Goal: Information Seeking & Learning: Find specific fact

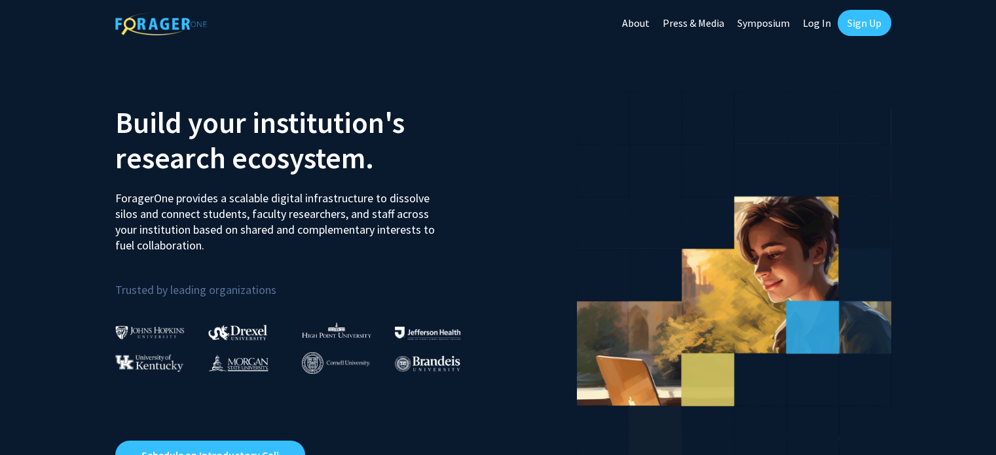
click at [818, 18] on link "Log In" at bounding box center [816, 23] width 41 height 46
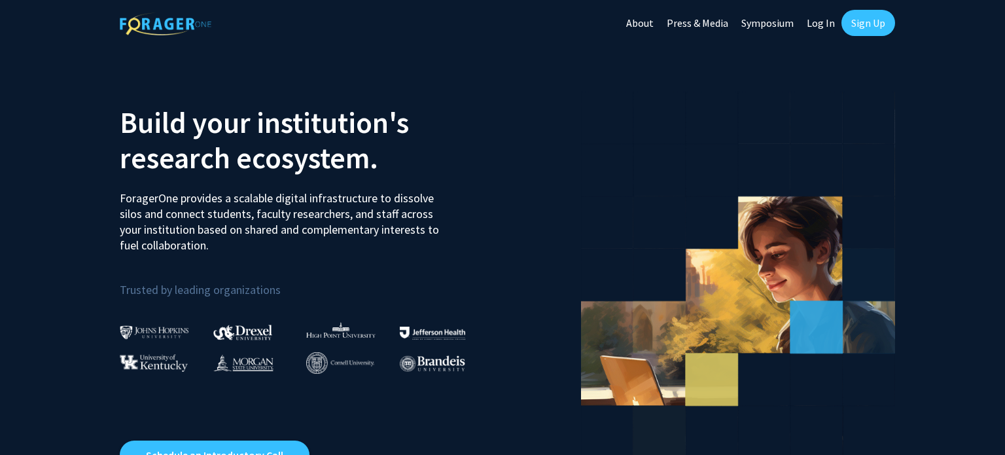
select select
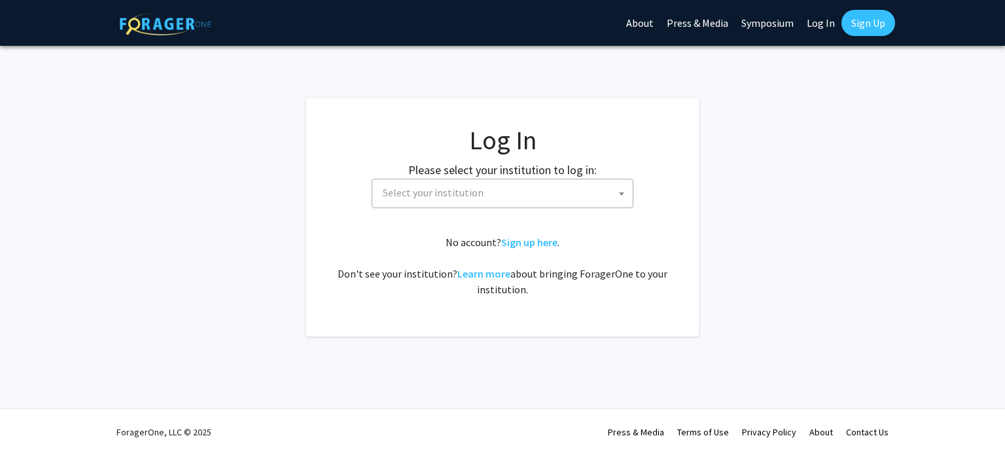
click at [547, 176] on label "Please select your institution to log in:" at bounding box center [502, 170] width 189 height 18
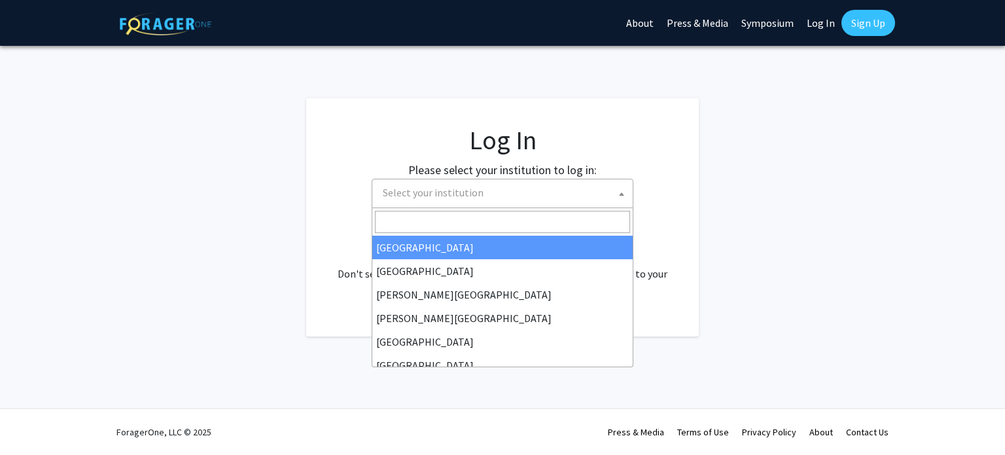
click at [539, 194] on span "Select your institution" at bounding box center [505, 192] width 255 height 27
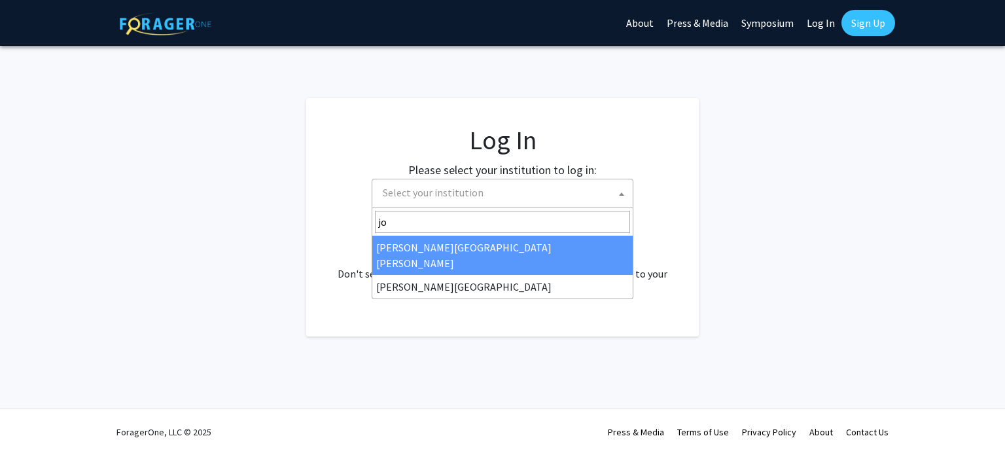
type input "joh"
select select "1"
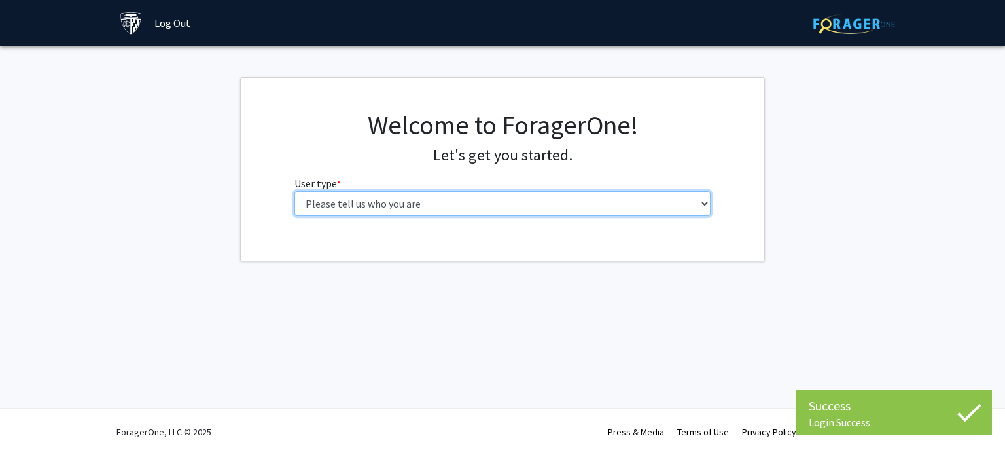
click at [458, 205] on select "Please tell us who you are Undergraduate Student Master's Student Doctoral Cand…" at bounding box center [503, 203] width 417 height 25
select select "1: undergrad"
click at [295, 191] on select "Please tell us who you are Undergraduate Student Master's Student Doctoral Cand…" at bounding box center [503, 203] width 417 height 25
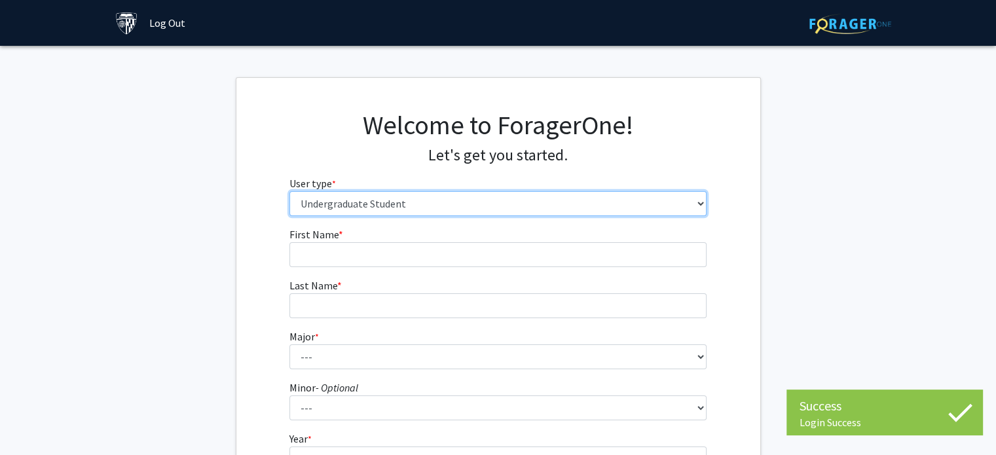
scroll to position [73, 0]
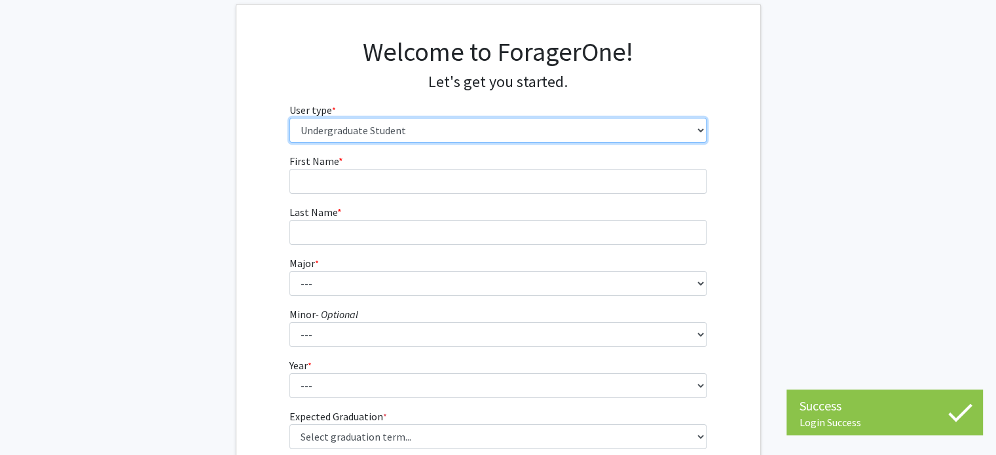
click at [435, 123] on select "Please tell us who you are Undergraduate Student Master's Student Doctoral Cand…" at bounding box center [497, 130] width 417 height 25
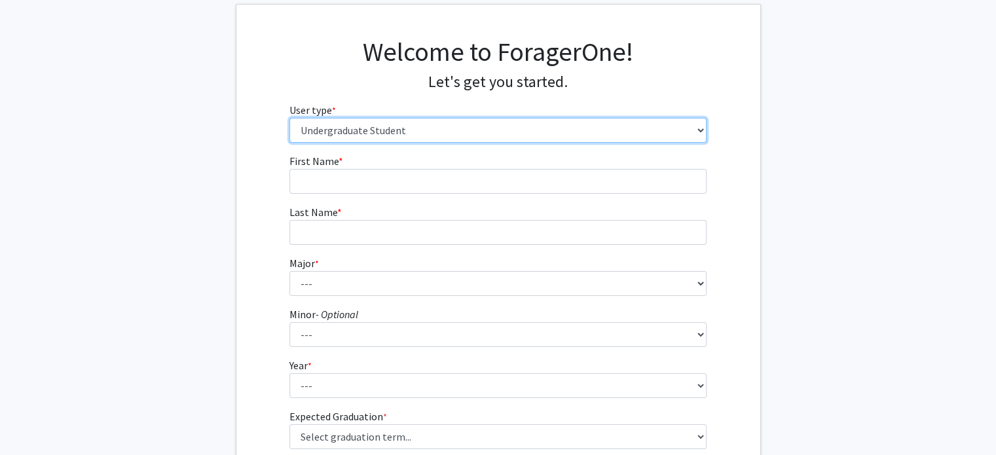
click at [289, 118] on select "Please tell us who you are Undergraduate Student Master's Student Doctoral Cand…" at bounding box center [497, 130] width 417 height 25
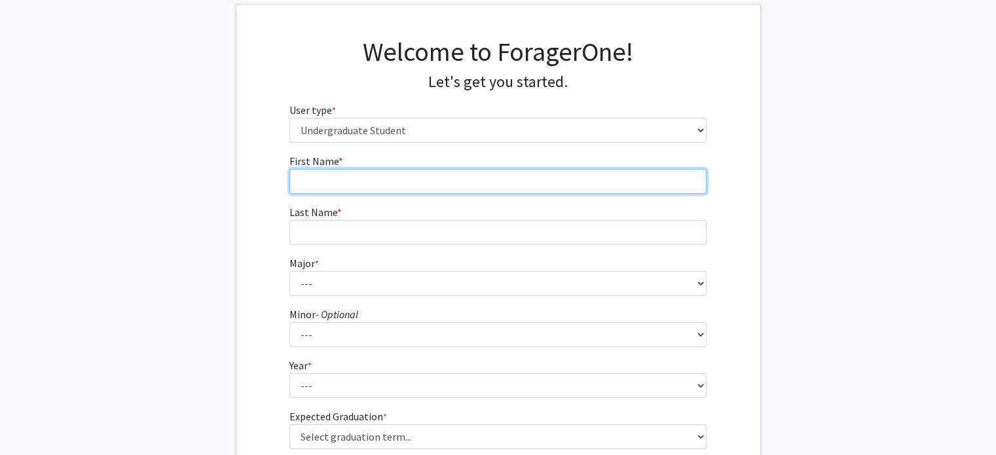
click at [420, 183] on input "First Name * required" at bounding box center [497, 181] width 417 height 25
type input "[PERSON_NAME]"
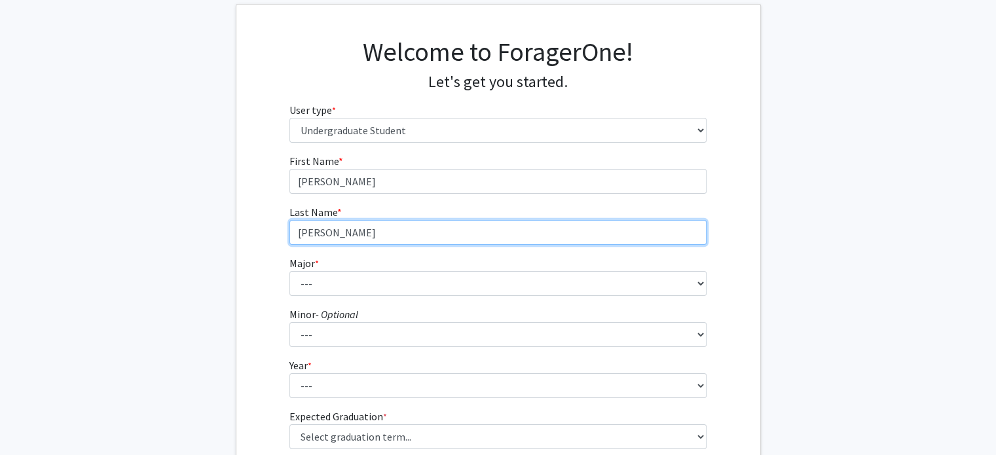
scroll to position [152, 0]
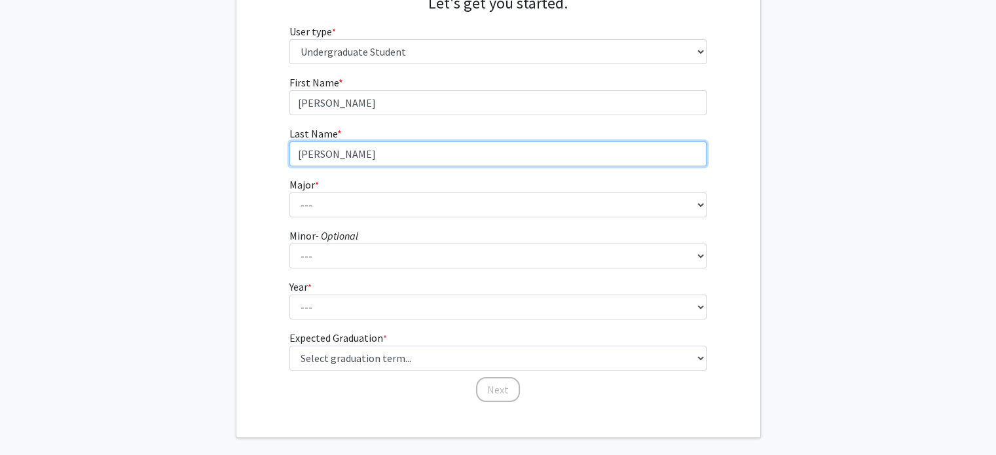
type input "[PERSON_NAME]"
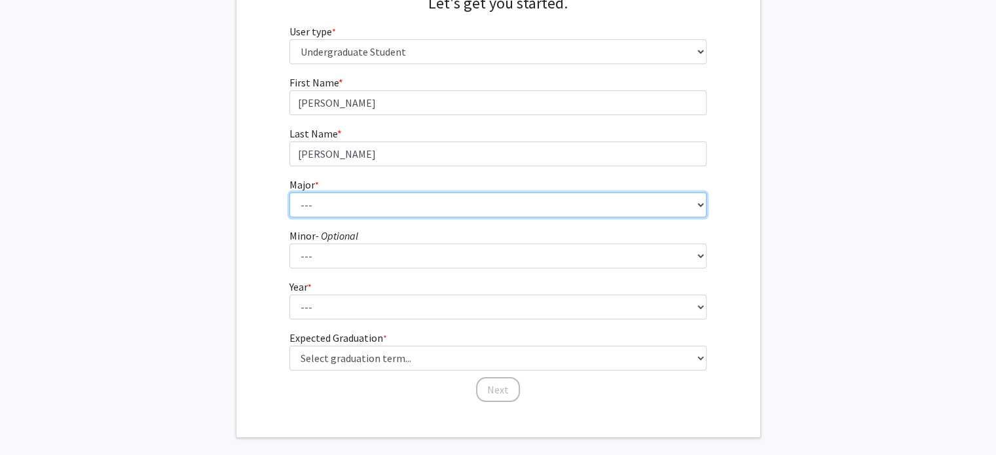
click at [377, 207] on select "--- Africana Studies Anthropology Applied Mathematics & Statistics Archaeology …" at bounding box center [497, 204] width 417 height 25
select select "11: 26"
click at [289, 192] on select "--- Africana Studies Anthropology Applied Mathematics & Statistics Archaeology …" at bounding box center [497, 204] width 417 height 25
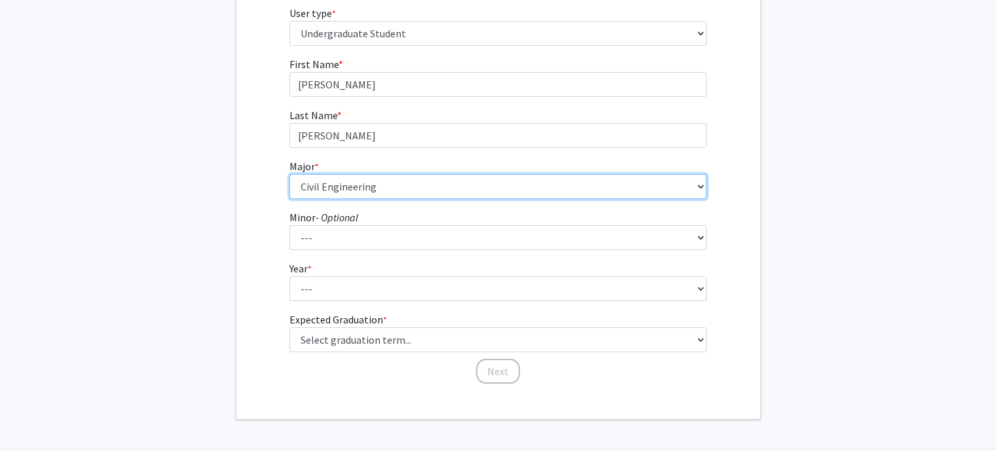
scroll to position [172, 0]
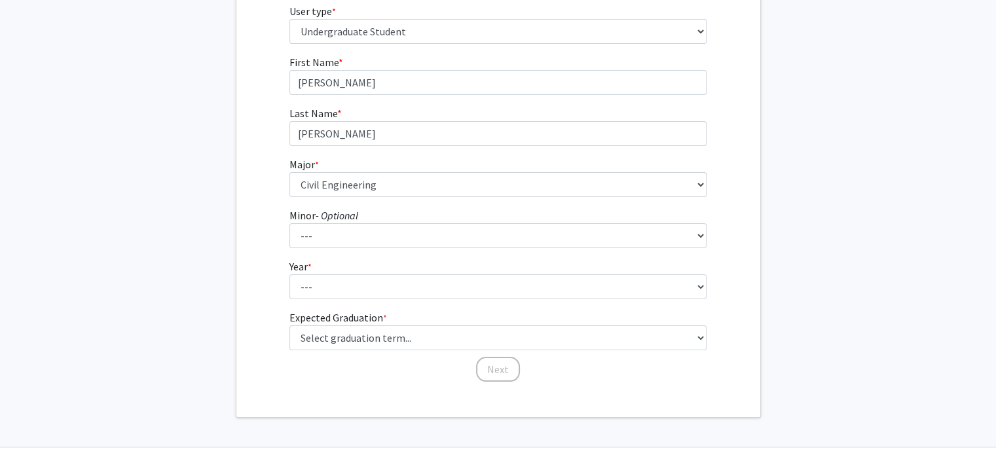
click at [382, 249] on form "First Name * required [PERSON_NAME] Name * required [PERSON_NAME] Major * requi…" at bounding box center [497, 211] width 417 height 315
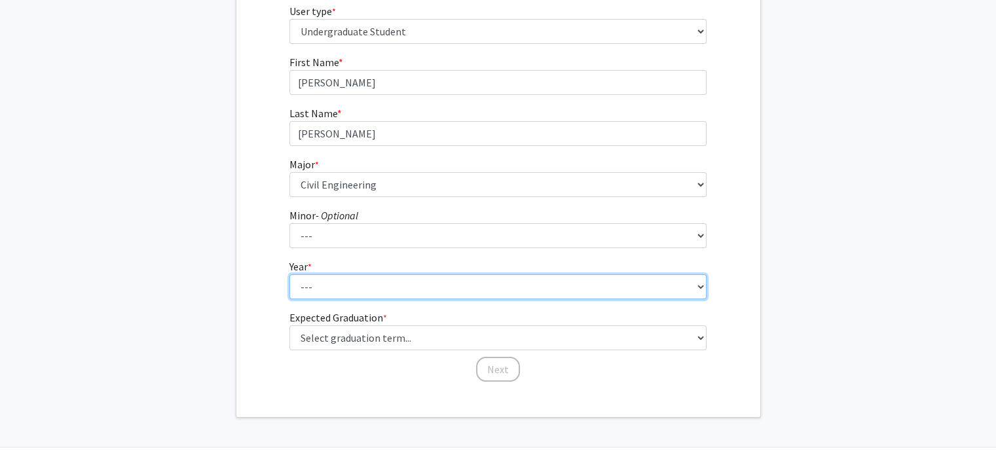
click at [379, 275] on select "--- First-year Sophomore Junior Senior Postbaccalaureate Certificate" at bounding box center [497, 286] width 417 height 25
select select "1: first-year"
click at [289, 274] on select "--- First-year Sophomore Junior Senior Postbaccalaureate Certificate" at bounding box center [497, 286] width 417 height 25
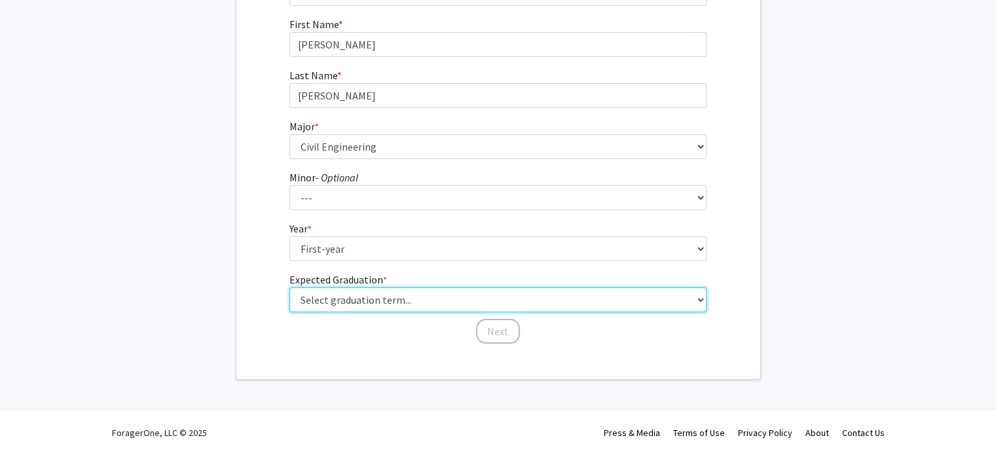
click at [382, 289] on select "Select graduation term... Spring 2025 Summer 2025 Fall 2025 Winter 2025 Spring …" at bounding box center [497, 299] width 417 height 25
select select "17: spring_2029"
click at [289, 287] on select "Select graduation term... Spring 2025 Summer 2025 Fall 2025 Winter 2025 Spring …" at bounding box center [497, 299] width 417 height 25
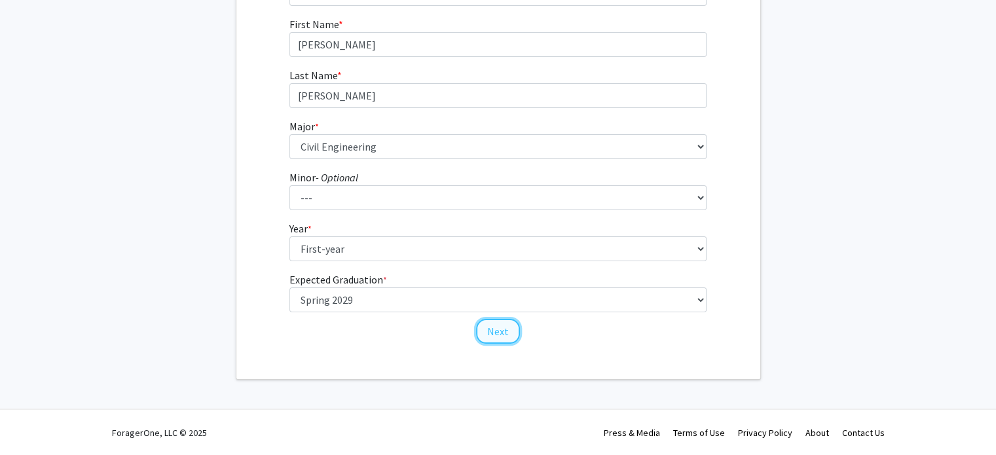
click at [488, 333] on button "Next" at bounding box center [498, 331] width 44 height 25
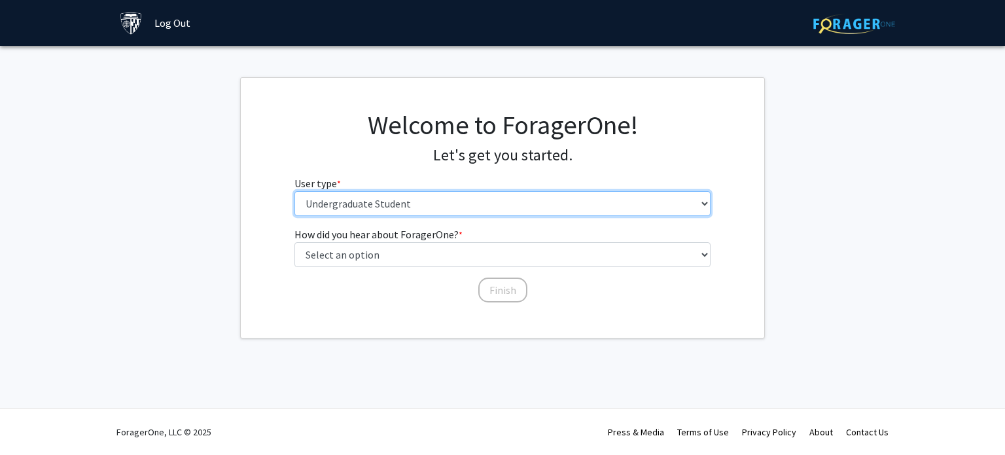
click at [456, 204] on select "Please tell us who you are Undergraduate Student Master's Student Doctoral Cand…" at bounding box center [503, 203] width 417 height 25
click at [295, 191] on select "Please tell us who you are Undergraduate Student Master's Student Doctoral Cand…" at bounding box center [503, 203] width 417 height 25
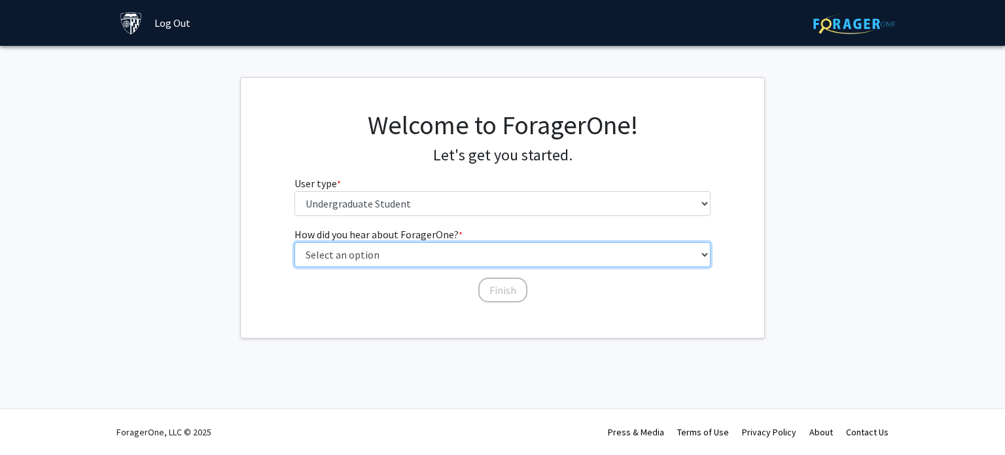
click at [465, 256] on select "Select an option Peer/student recommendation Faculty/staff recommendation Unive…" at bounding box center [503, 254] width 417 height 25
select select "4: university_email"
click at [295, 242] on select "Select an option Peer/student recommendation Faculty/staff recommendation Unive…" at bounding box center [503, 254] width 417 height 25
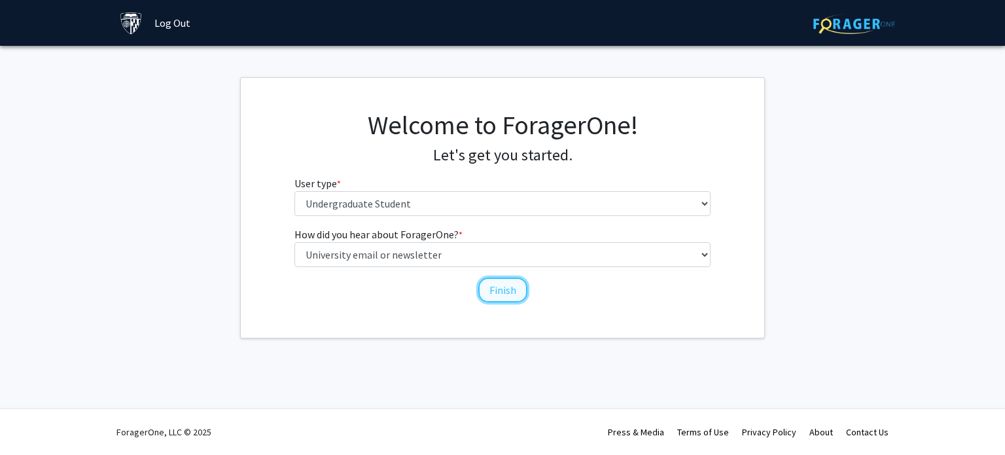
click at [505, 280] on button "Finish" at bounding box center [502, 290] width 49 height 25
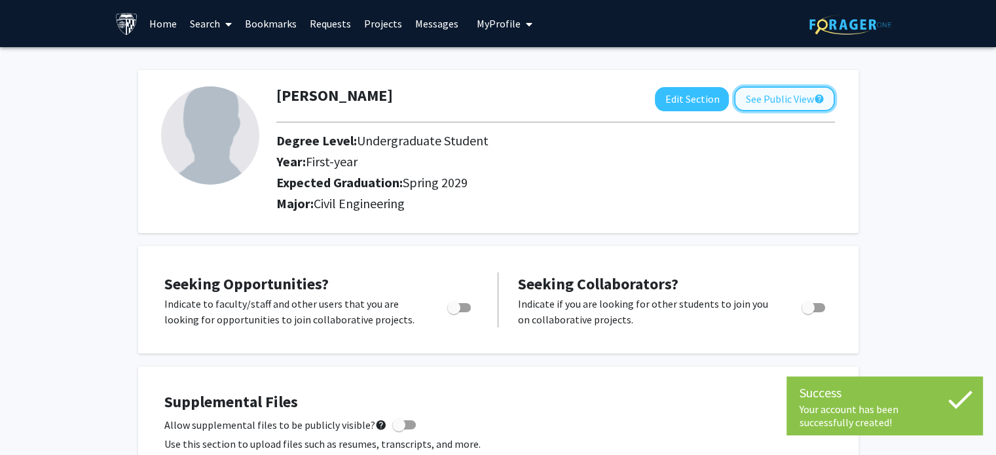
click at [807, 91] on button "See Public View help" at bounding box center [784, 98] width 101 height 25
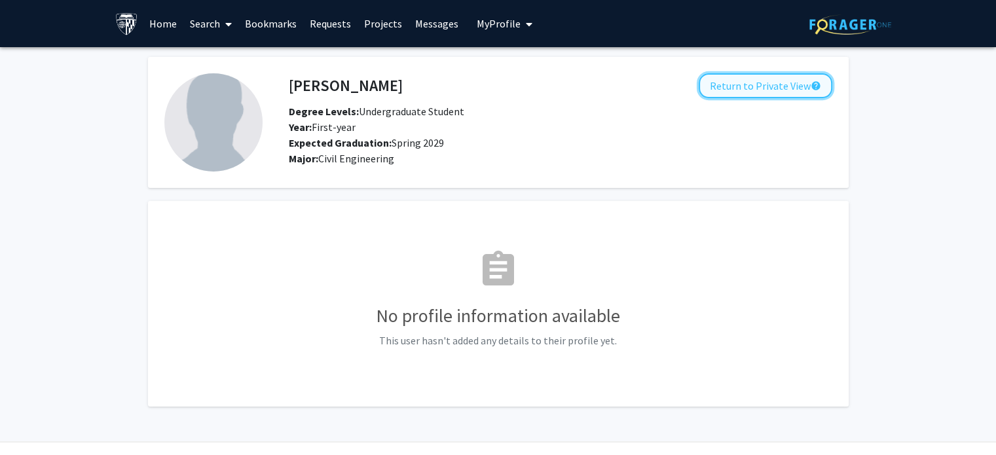
click at [748, 86] on button "Return to Private View help" at bounding box center [765, 85] width 134 height 25
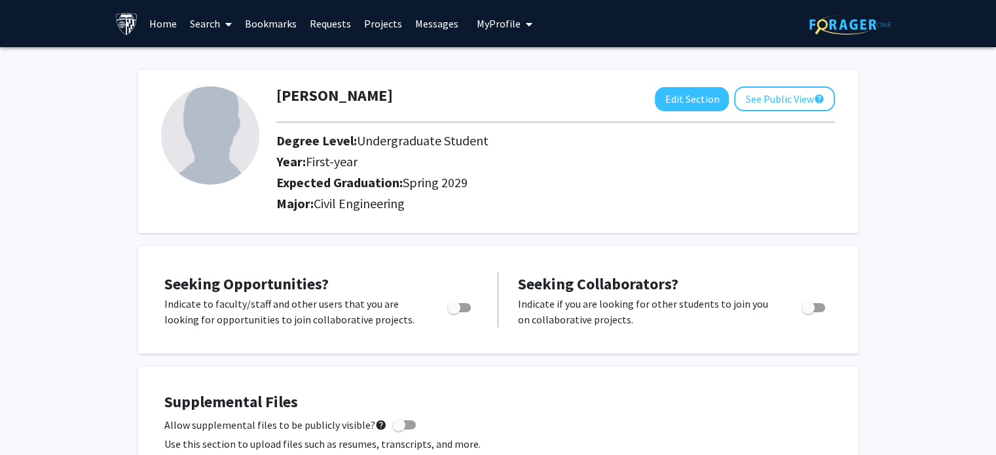
click at [204, 34] on link "Search" at bounding box center [210, 24] width 55 height 46
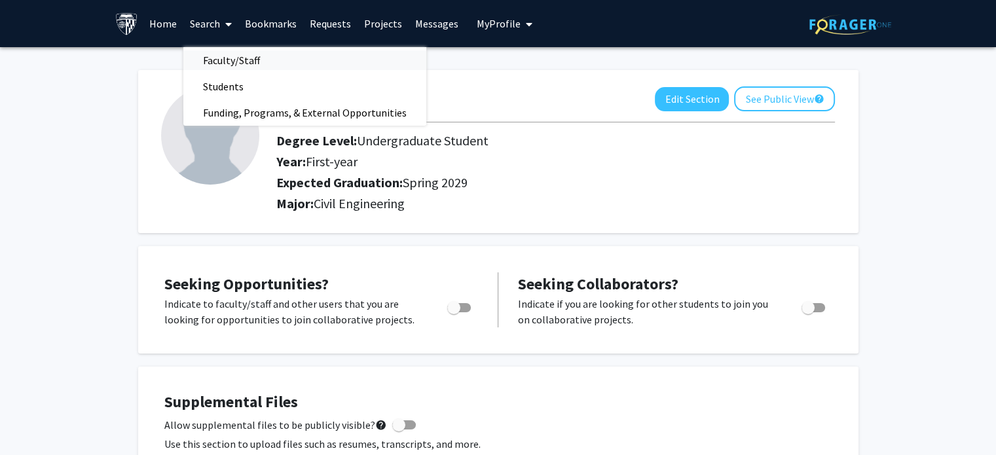
click at [226, 55] on span "Faculty/Staff" at bounding box center [231, 60] width 96 height 26
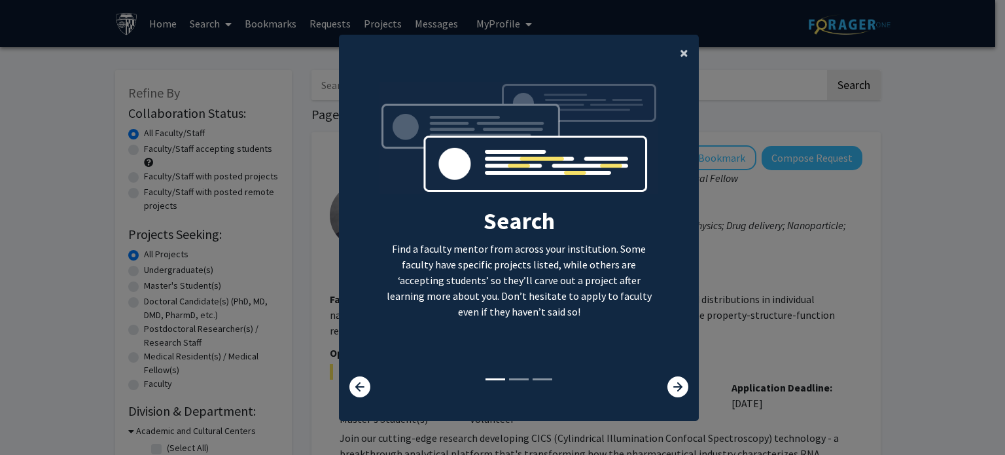
click at [680, 48] on span "×" at bounding box center [684, 53] width 9 height 20
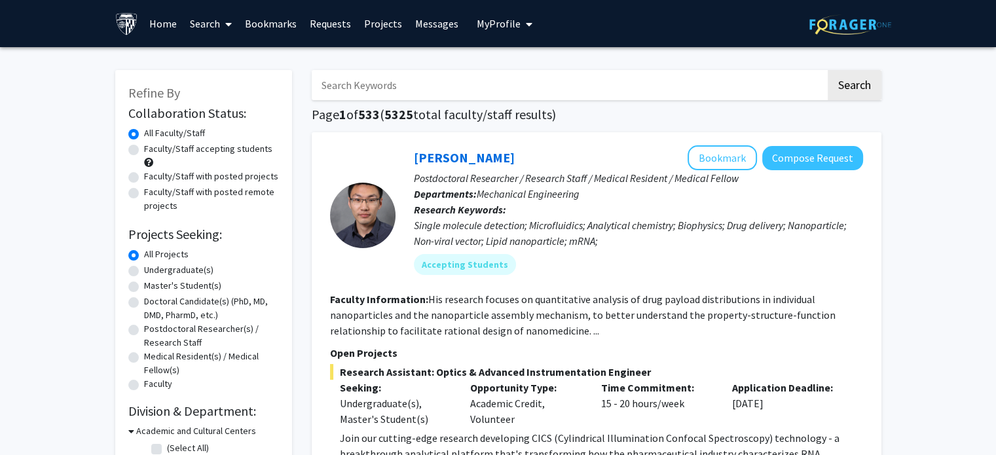
click at [206, 26] on link "Search" at bounding box center [210, 24] width 55 height 46
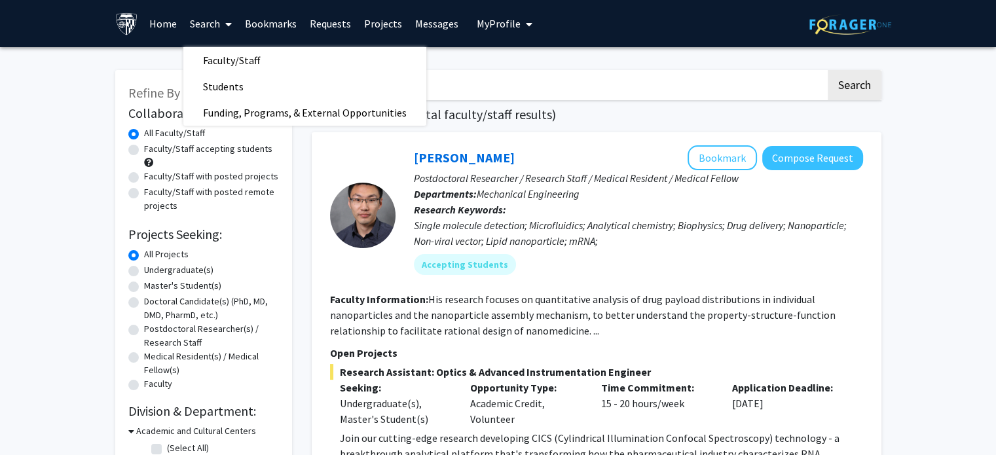
click at [204, 18] on link "Search" at bounding box center [210, 24] width 55 height 46
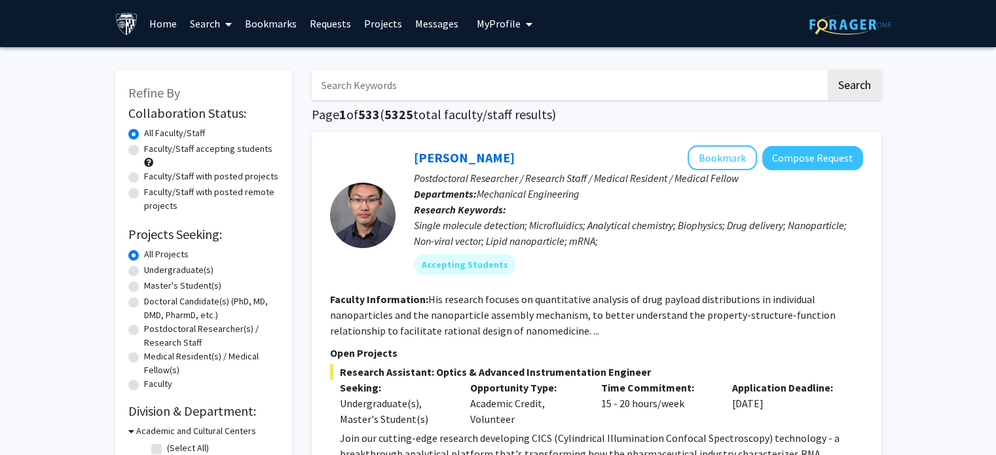
click at [488, 90] on input "Search Keywords" at bounding box center [569, 85] width 514 height 30
type input "r"
type input "robotics"
click at [827, 70] on button "Search" at bounding box center [854, 85] width 54 height 30
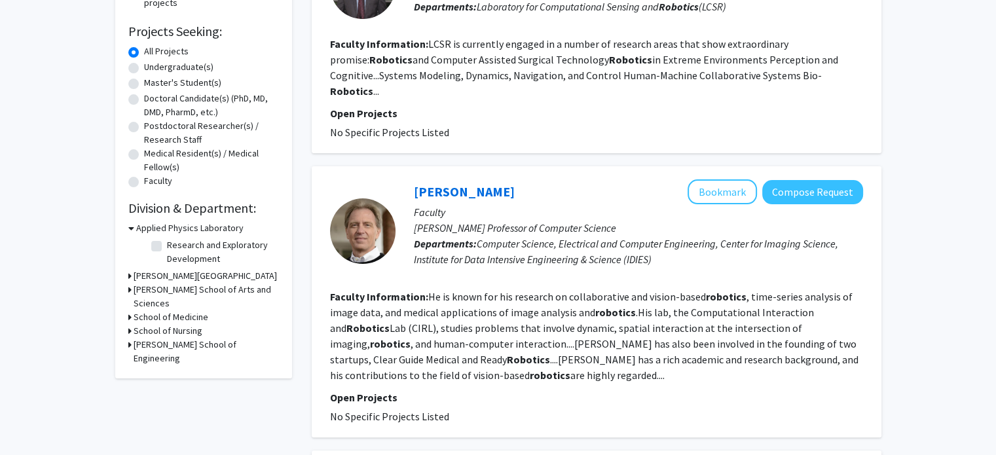
scroll to position [204, 0]
click at [445, 183] on link "[PERSON_NAME]" at bounding box center [464, 191] width 101 height 16
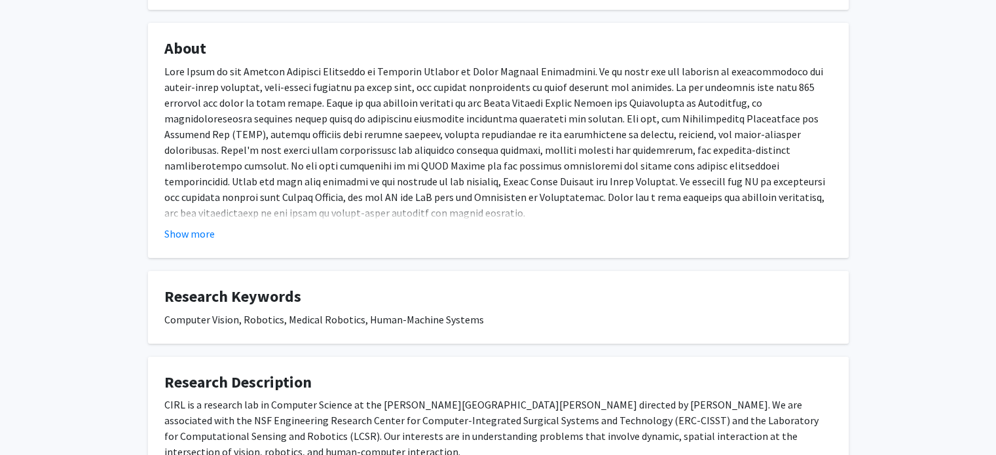
scroll to position [217, 0]
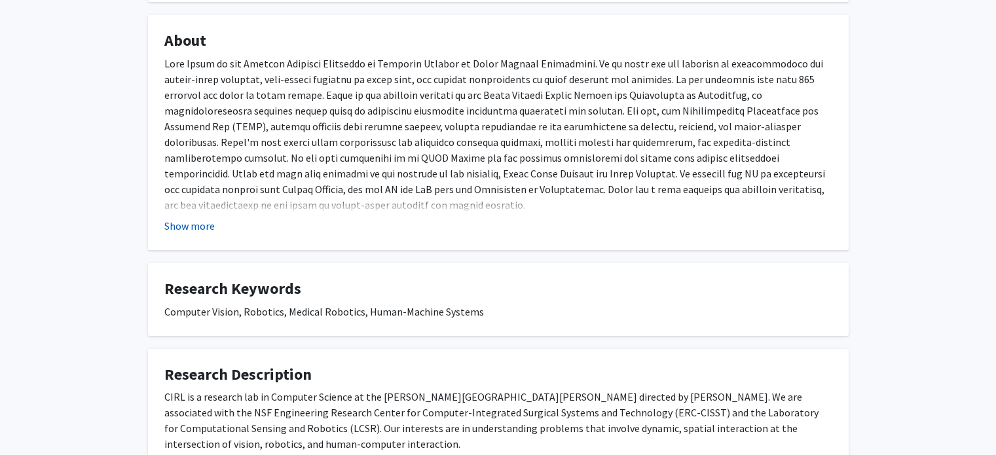
click at [189, 223] on button "Show more" at bounding box center [189, 226] width 50 height 16
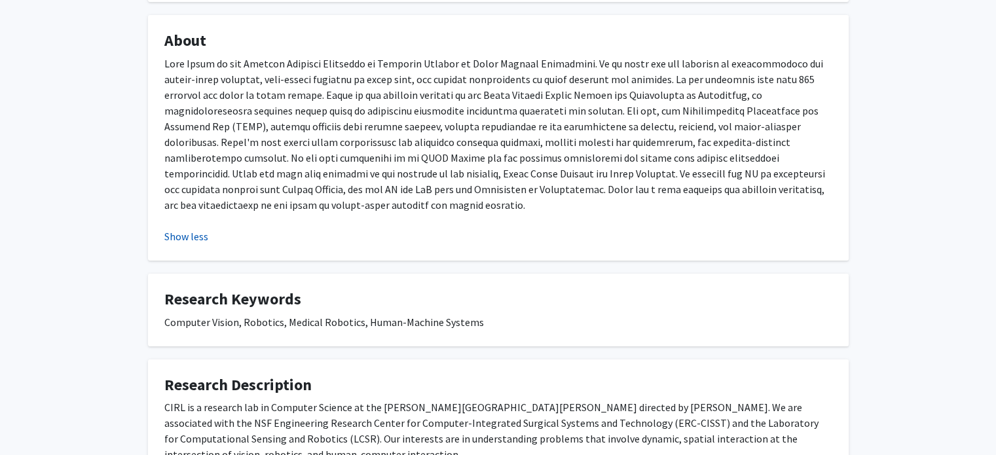
click at [196, 230] on button "Show less" at bounding box center [186, 236] width 44 height 16
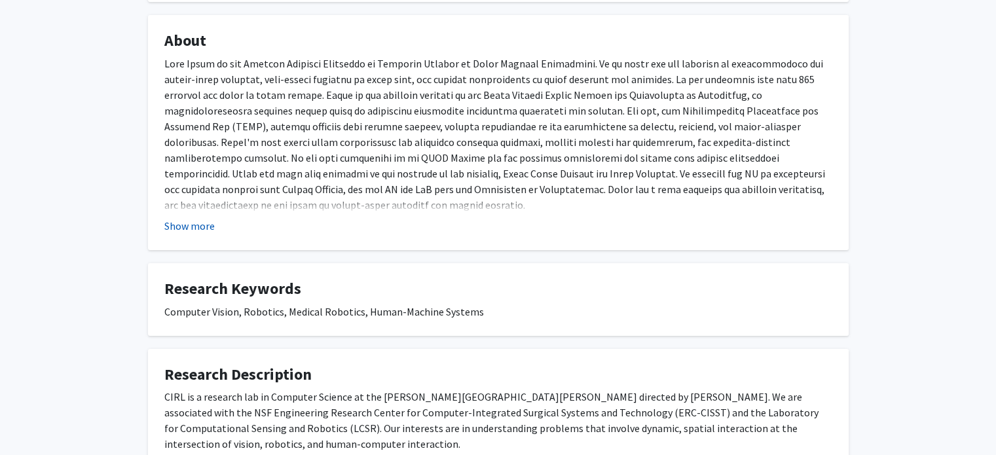
click at [203, 232] on button "Show more" at bounding box center [189, 226] width 50 height 16
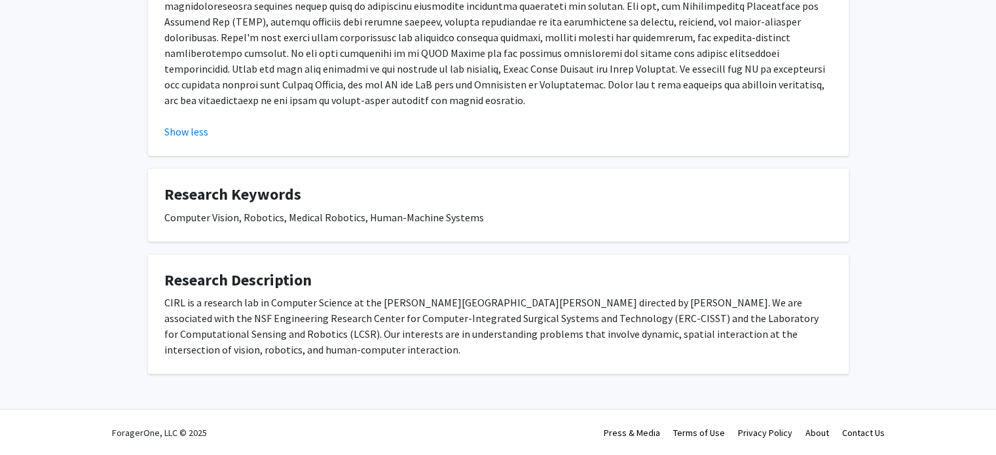
scroll to position [0, 0]
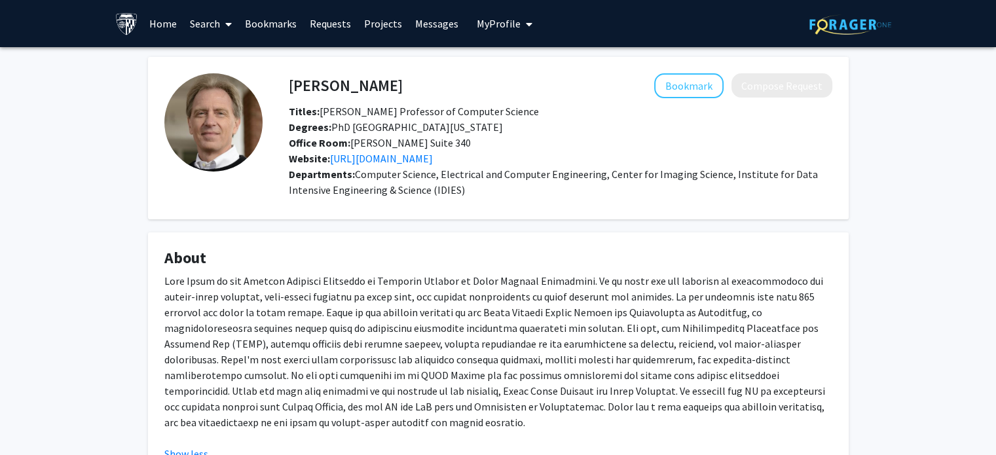
click at [378, 168] on span "Computer Science, Electrical and Computer Engineering, Center for Imaging Scien…" at bounding box center [553, 182] width 529 height 29
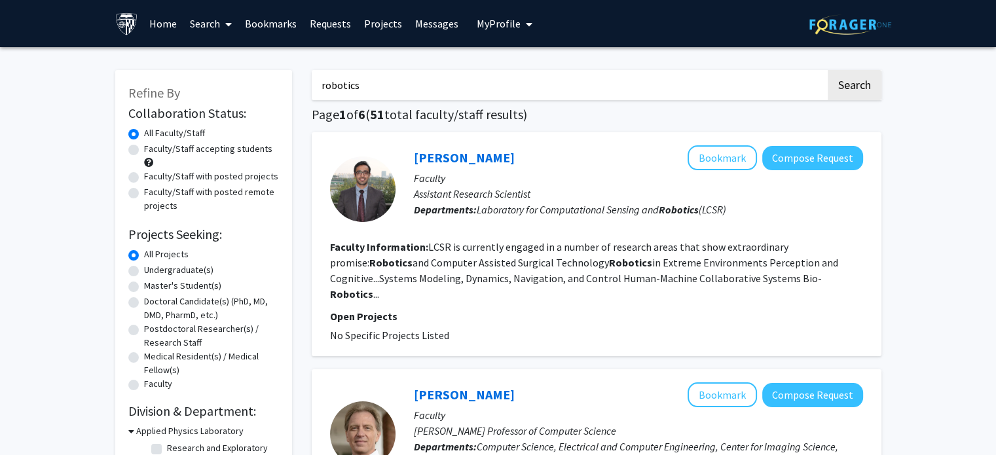
drag, startPoint x: 511, startPoint y: 81, endPoint x: 254, endPoint y: 54, distance: 258.0
click at [355, 75] on input "robotics" at bounding box center [569, 85] width 514 height 30
drag, startPoint x: 377, startPoint y: 91, endPoint x: 261, endPoint y: 88, distance: 116.5
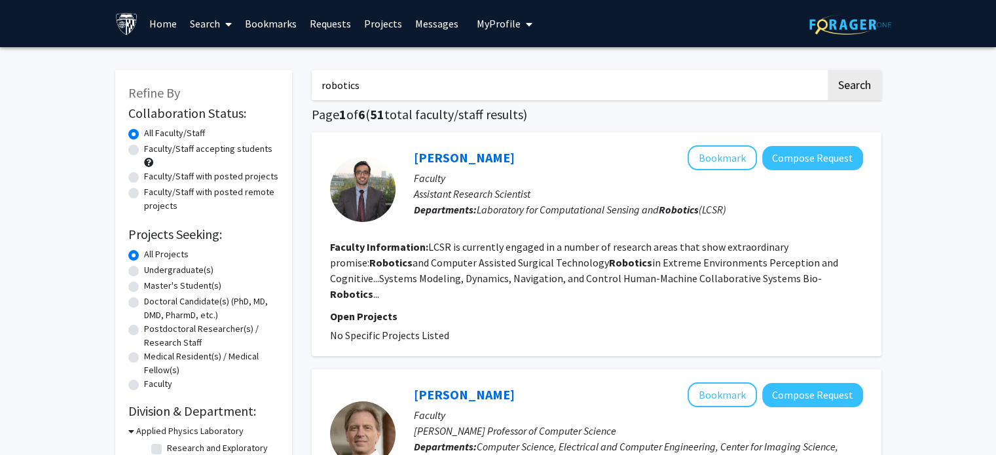
drag, startPoint x: 372, startPoint y: 90, endPoint x: 213, endPoint y: 64, distance: 161.2
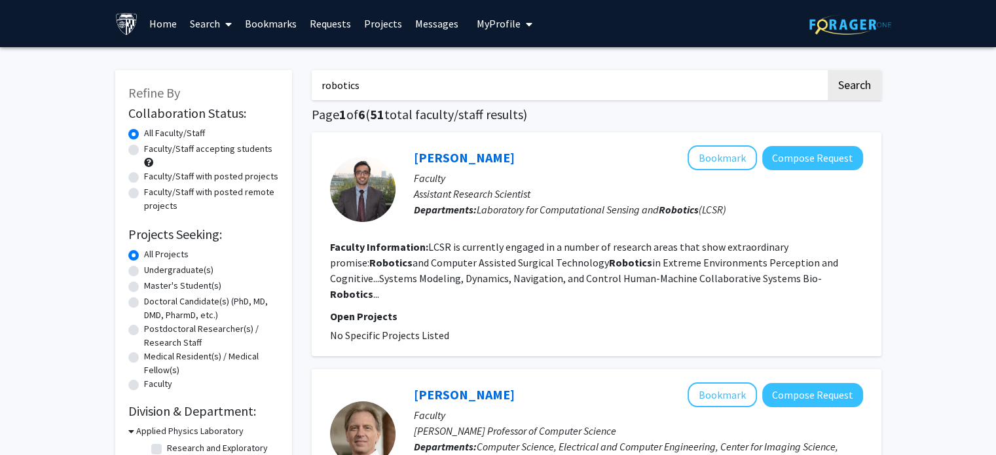
drag, startPoint x: 537, startPoint y: 79, endPoint x: 233, endPoint y: 41, distance: 306.1
type input "[PERSON_NAME]"
click at [827, 70] on button "Search" at bounding box center [854, 85] width 54 height 30
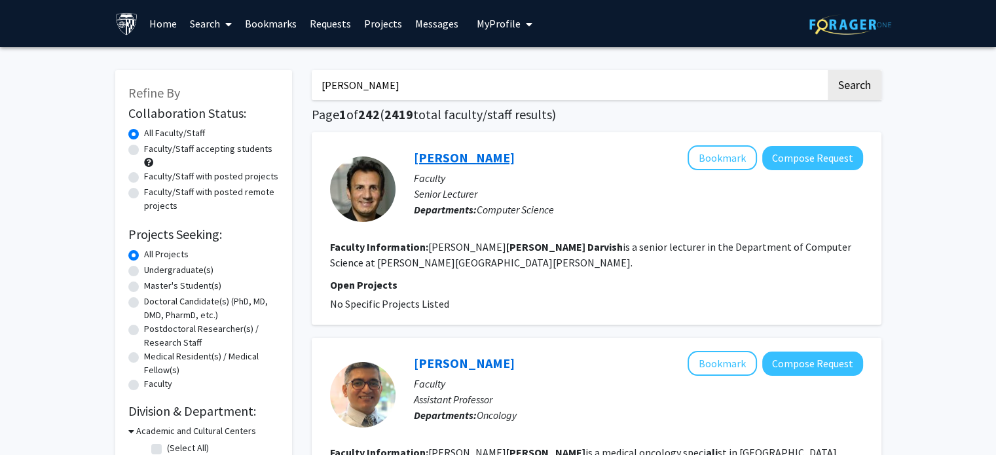
click at [430, 154] on link "[PERSON_NAME]" at bounding box center [464, 157] width 101 height 16
drag, startPoint x: 590, startPoint y: 81, endPoint x: 305, endPoint y: 47, distance: 286.8
click at [414, 88] on input "[PERSON_NAME]" at bounding box center [569, 85] width 514 height 30
drag, startPoint x: 414, startPoint y: 88, endPoint x: 298, endPoint y: 92, distance: 115.3
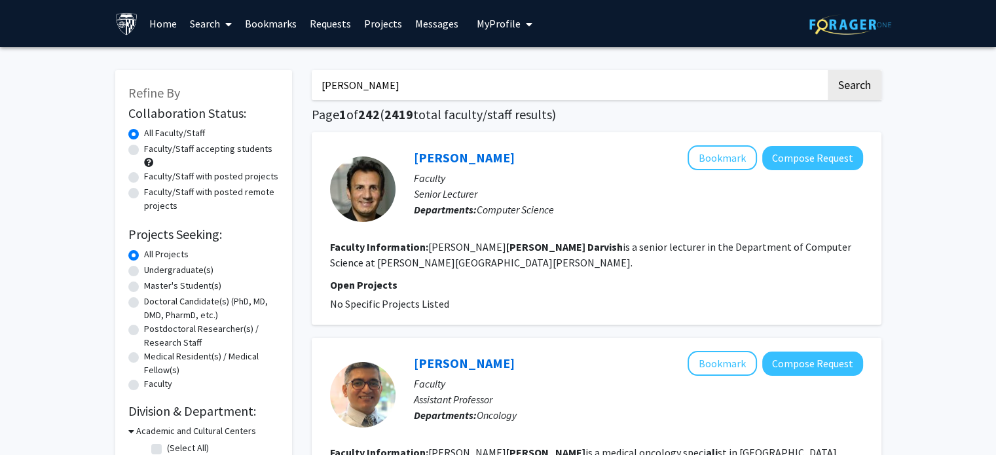
type input "robotics"
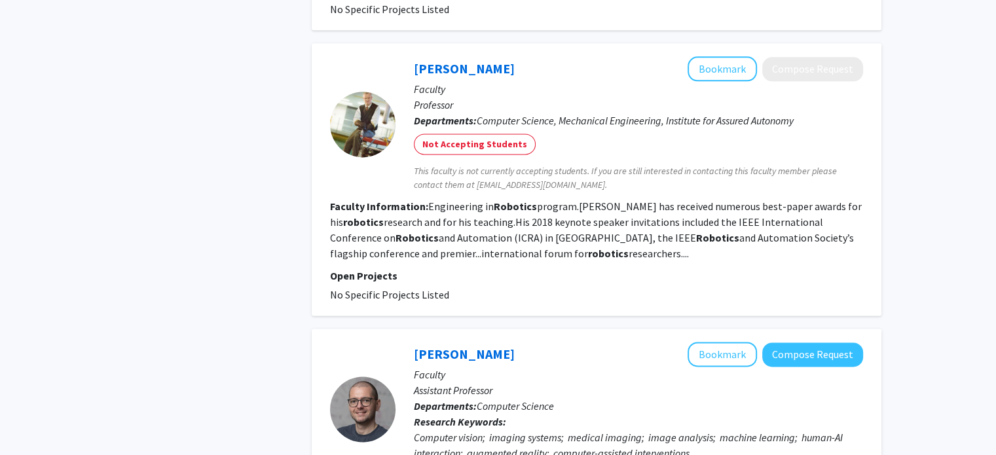
scroll to position [2686, 0]
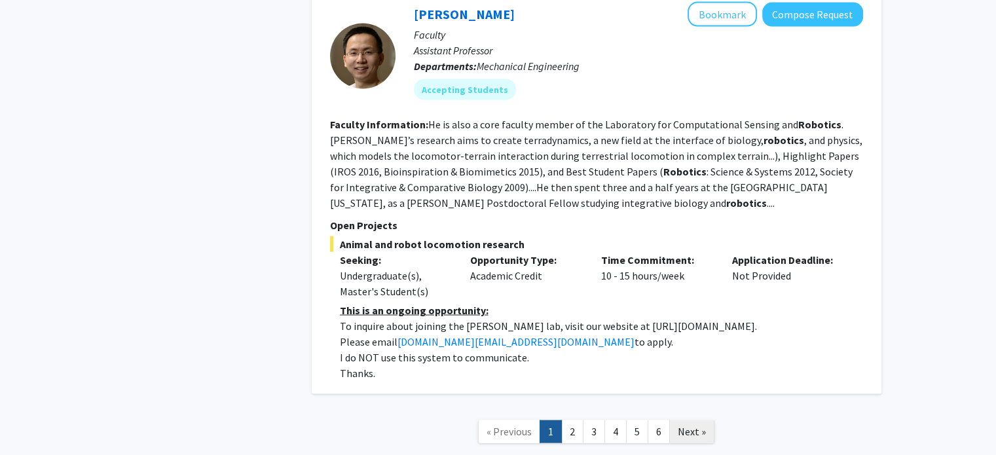
click at [697, 420] on link "Next »" at bounding box center [691, 431] width 45 height 23
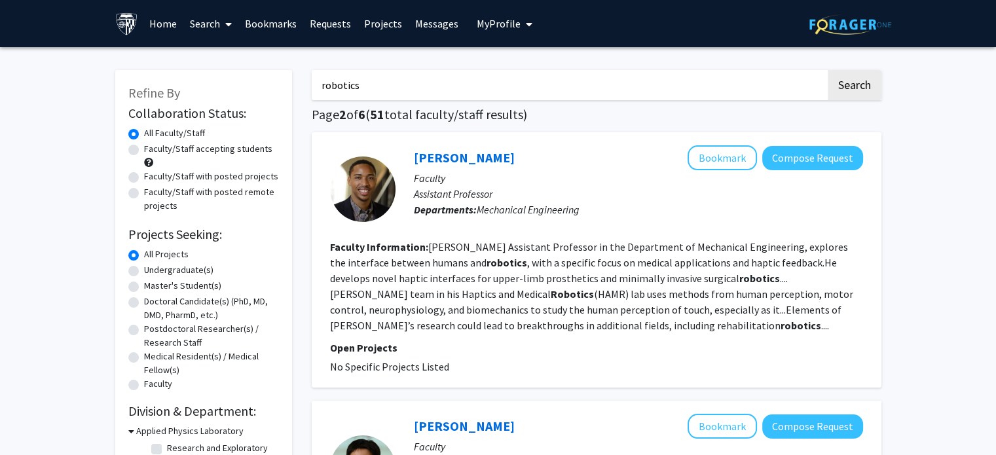
drag, startPoint x: 597, startPoint y: 96, endPoint x: 238, endPoint y: 88, distance: 358.8
type input "s"
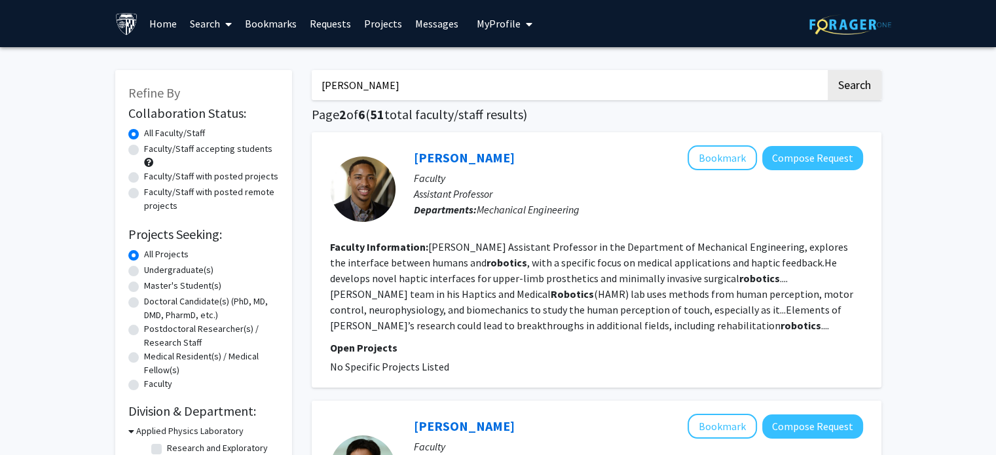
type input "[PERSON_NAME]"
click at [827, 70] on button "Search" at bounding box center [854, 85] width 54 height 30
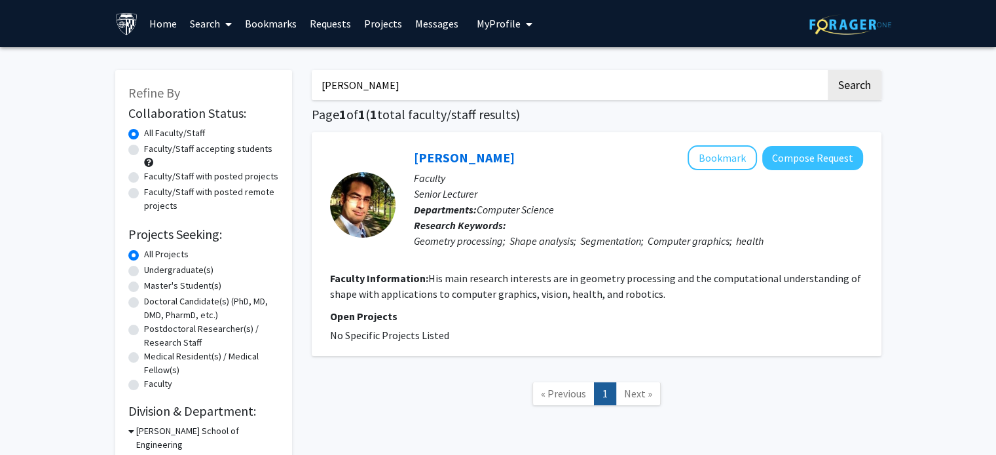
drag, startPoint x: 445, startPoint y: 81, endPoint x: 243, endPoint y: 41, distance: 205.4
click at [243, 41] on div "Skip navigation Home Search Bookmarks Requests Projects Messages My Profile [PE…" at bounding box center [498, 278] width 996 height 556
click at [827, 70] on button "Search" at bounding box center [854, 85] width 54 height 30
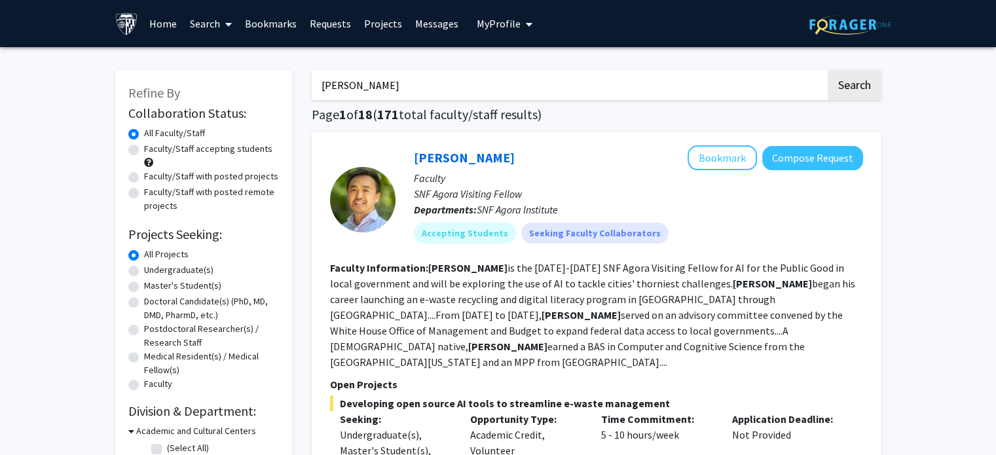
drag, startPoint x: 413, startPoint y: 85, endPoint x: 364, endPoint y: 78, distance: 49.6
click at [364, 78] on input "[PERSON_NAME]" at bounding box center [569, 85] width 514 height 30
type input "[PERSON_NAME]"
click at [827, 70] on button "Search" at bounding box center [854, 85] width 54 height 30
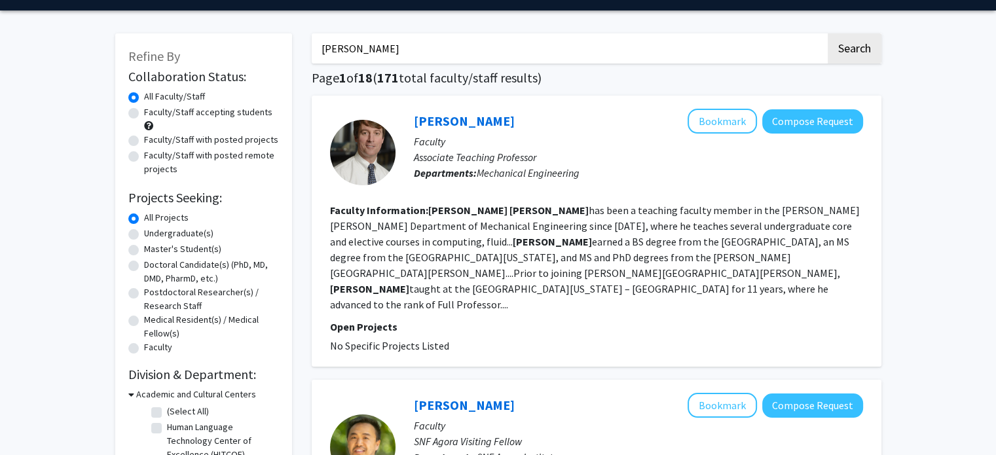
scroll to position [41, 0]
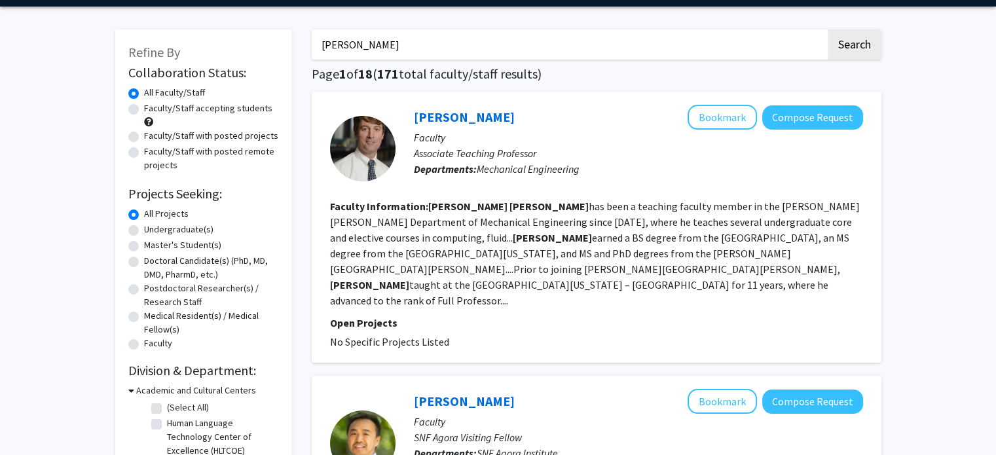
click at [458, 126] on div "[PERSON_NAME] Bookmark Compose Request" at bounding box center [638, 117] width 449 height 25
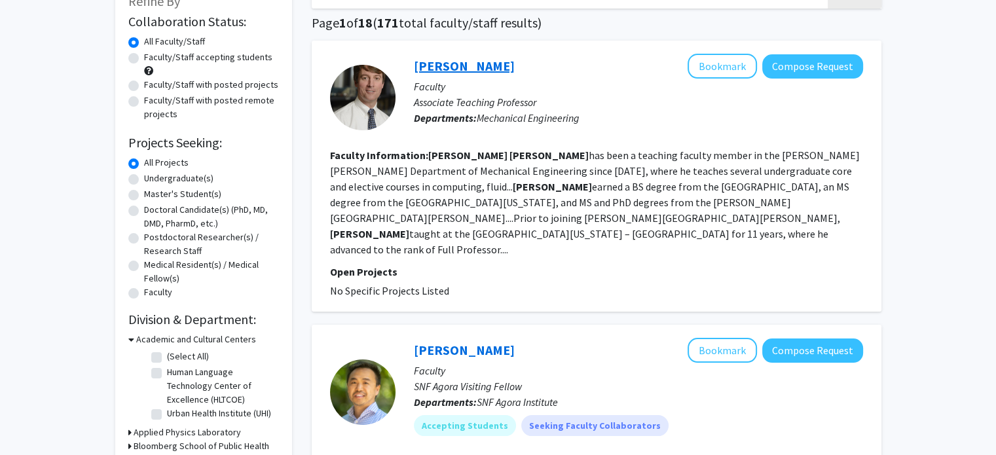
click at [440, 65] on link "[PERSON_NAME]" at bounding box center [464, 66] width 101 height 16
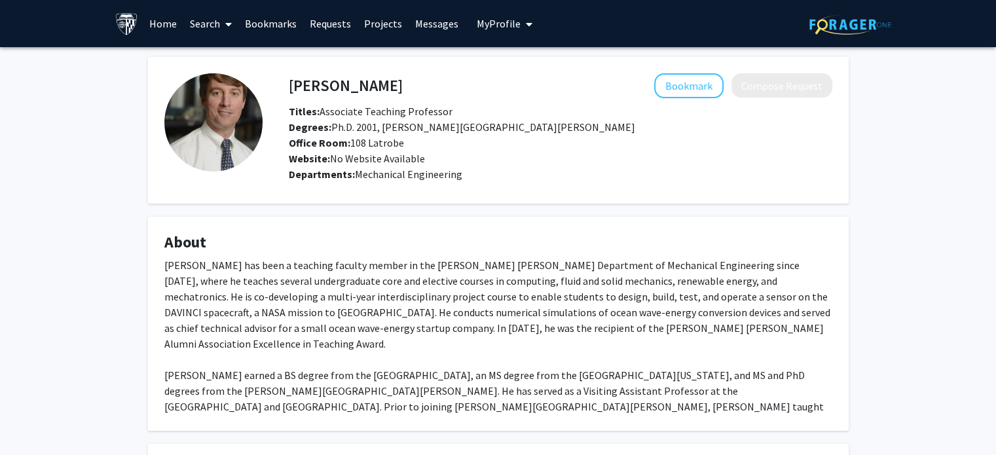
scroll to position [126, 0]
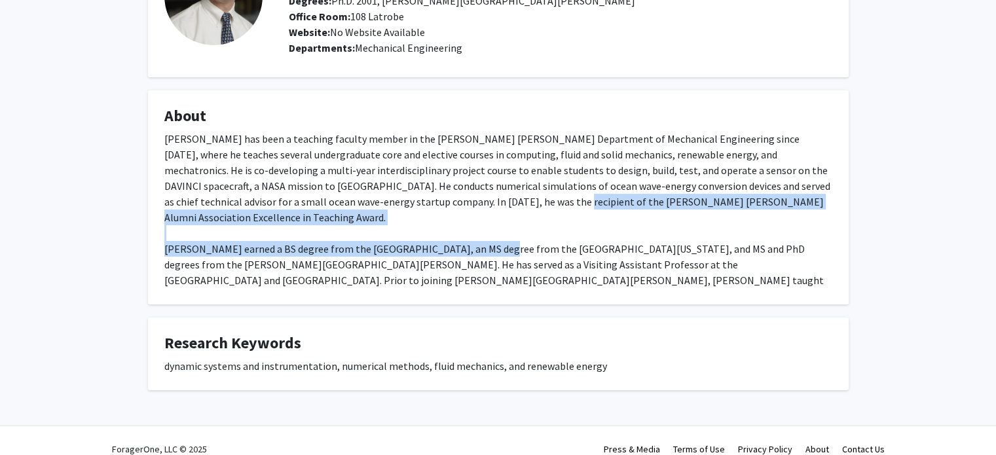
drag, startPoint x: 427, startPoint y: 196, endPoint x: 482, endPoint y: 232, distance: 65.2
click at [482, 232] on div "[PERSON_NAME] has been a teaching faculty member in the [PERSON_NAME] [PERSON_N…" at bounding box center [498, 217] width 668 height 173
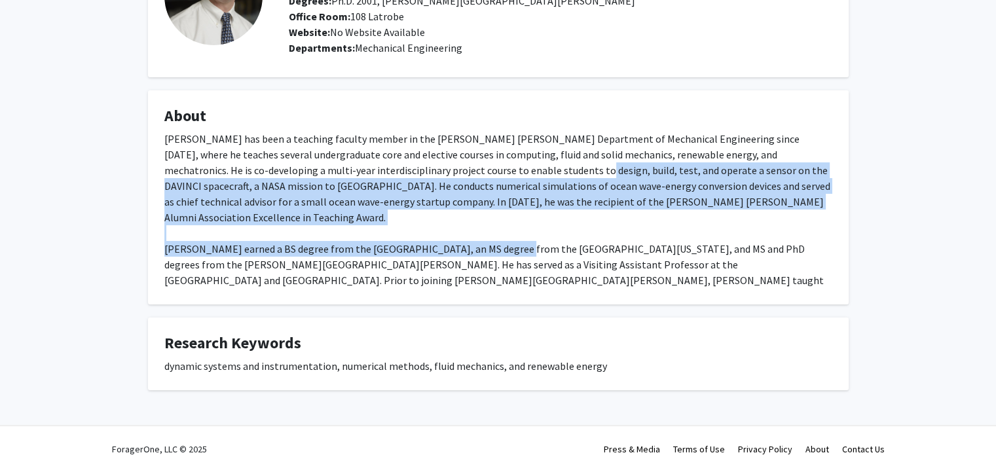
drag, startPoint x: 482, startPoint y: 232, endPoint x: 458, endPoint y: 169, distance: 67.3
click at [458, 169] on div "[PERSON_NAME] has been a teaching faculty member in the [PERSON_NAME] [PERSON_N…" at bounding box center [498, 217] width 668 height 173
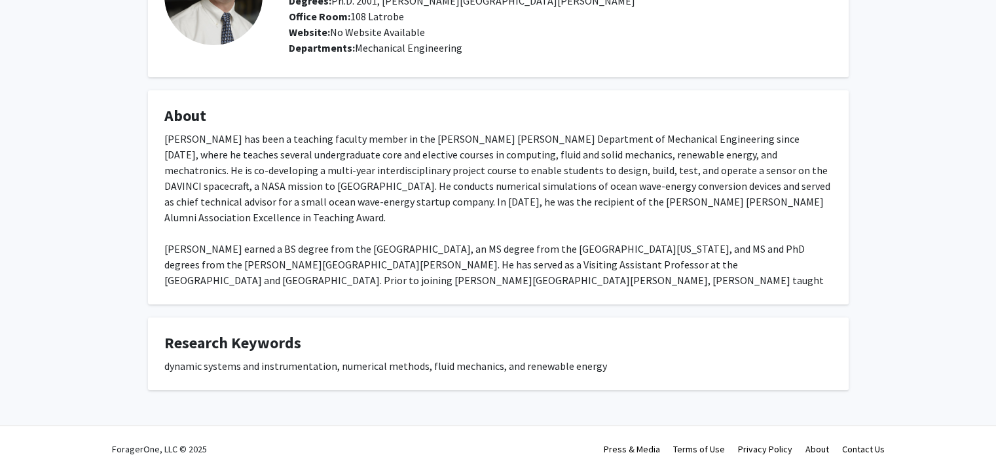
click at [483, 245] on div "[PERSON_NAME] has been a teaching faculty member in the [PERSON_NAME] [PERSON_N…" at bounding box center [498, 217] width 668 height 173
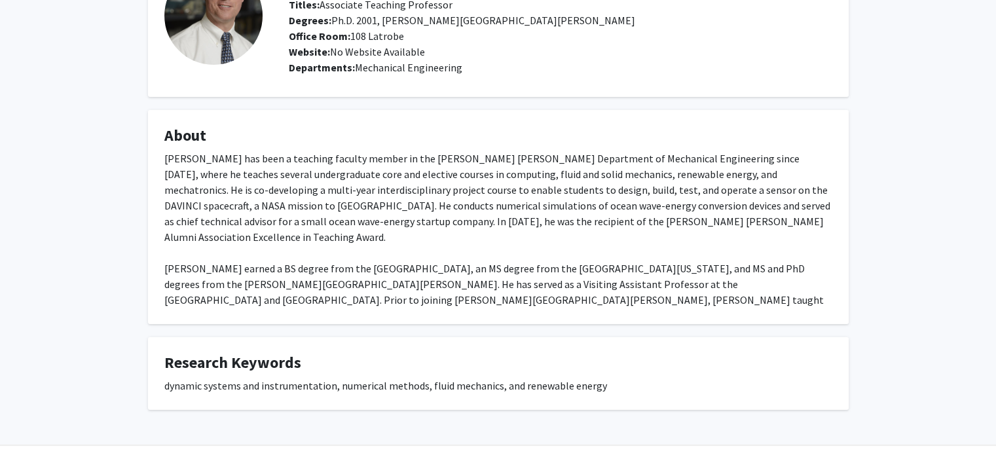
scroll to position [107, 0]
click at [333, 144] on fg-card-title "About" at bounding box center [498, 138] width 668 height 24
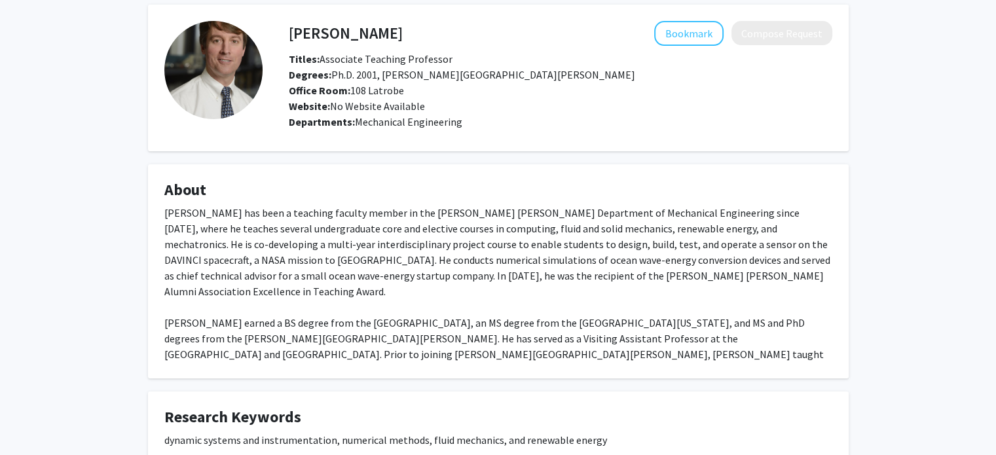
scroll to position [0, 0]
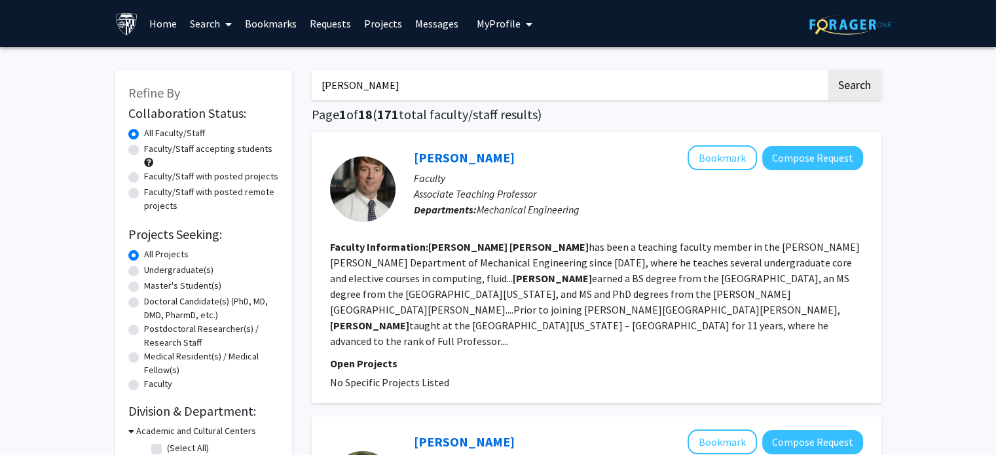
drag, startPoint x: 459, startPoint y: 91, endPoint x: 274, endPoint y: 60, distance: 187.8
click at [449, 152] on link "[PERSON_NAME]" at bounding box center [464, 157] width 101 height 16
